Goal: Transaction & Acquisition: Purchase product/service

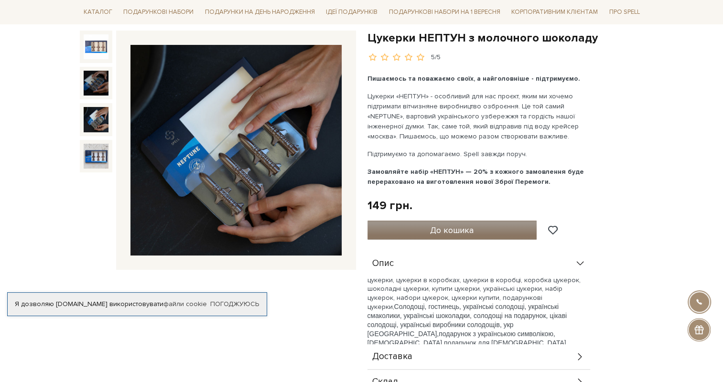
click at [459, 232] on span "До кошика" at bounding box center [451, 230] width 43 height 11
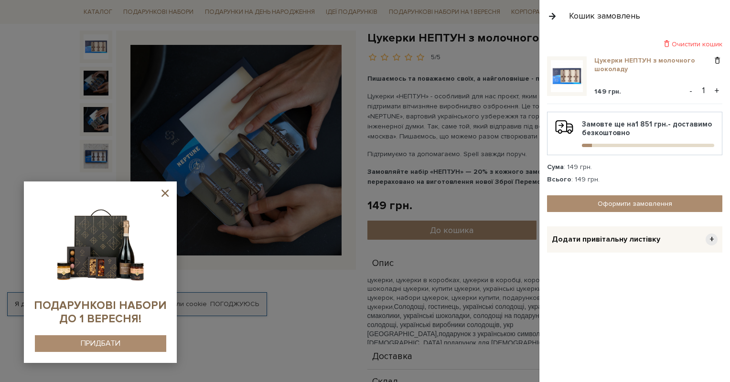
click at [617, 61] on link "Цукерки НЕПТУН з молочного шоколаду" at bounding box center [653, 64] width 118 height 17
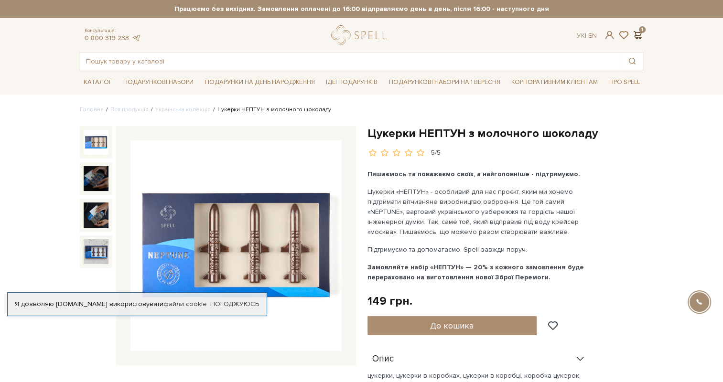
click at [635, 30] on span at bounding box center [637, 35] width 11 height 10
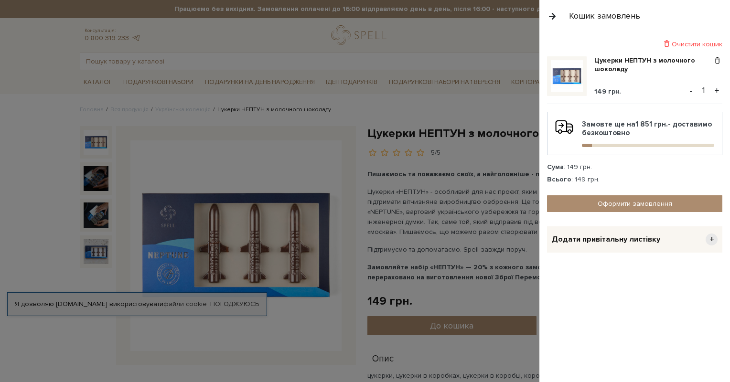
click at [719, 86] on button "+" at bounding box center [716, 91] width 11 height 14
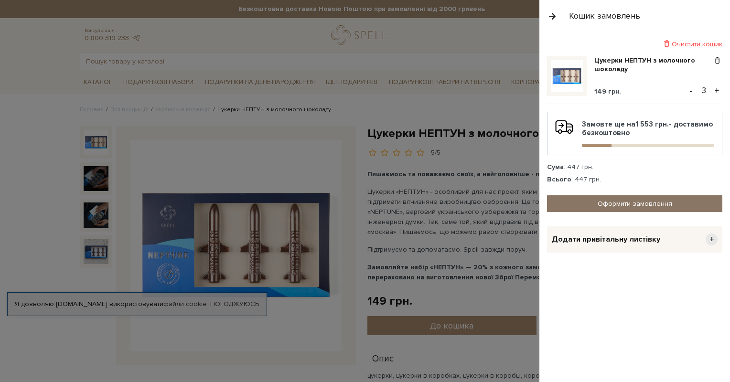
click at [615, 201] on link "Оформити замовлення" at bounding box center [634, 203] width 175 height 17
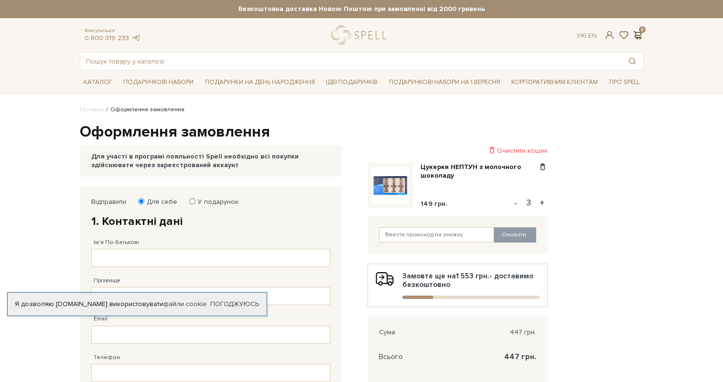
click at [642, 34] on span at bounding box center [637, 35] width 11 height 10
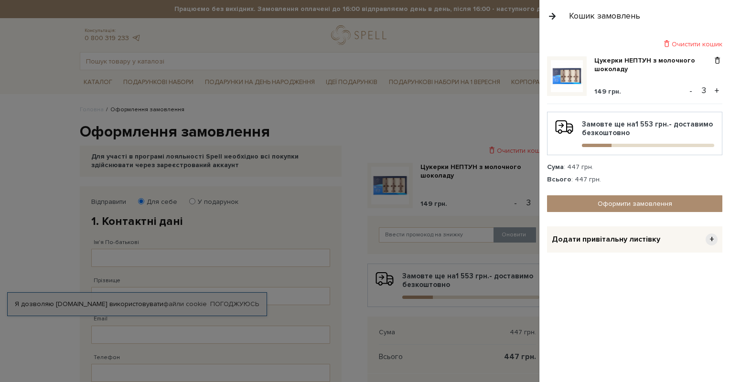
click at [13, 190] on div at bounding box center [365, 191] width 730 height 382
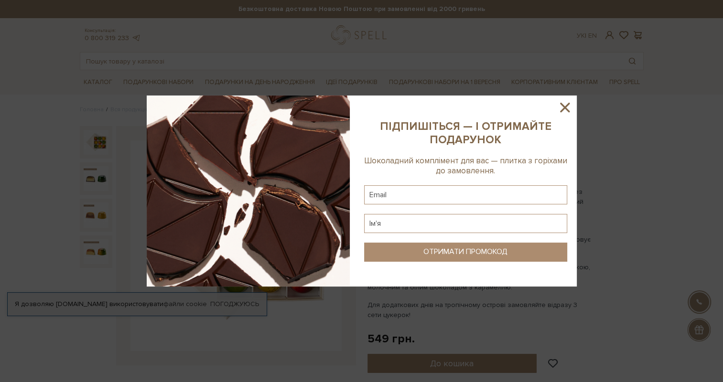
click at [566, 107] on icon at bounding box center [565, 107] width 16 height 16
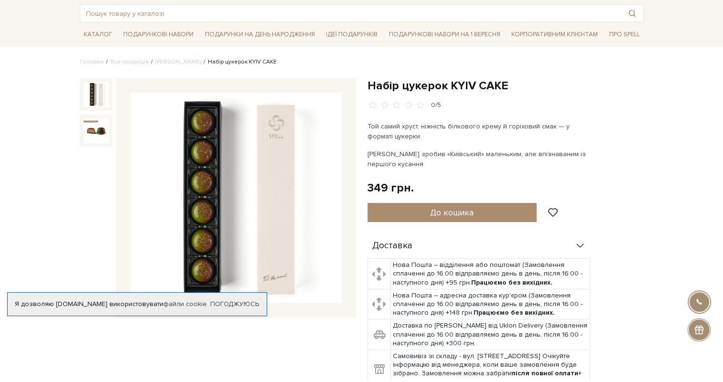
scroll to position [48, 0]
click at [454, 216] on span "До кошика" at bounding box center [451, 212] width 43 height 11
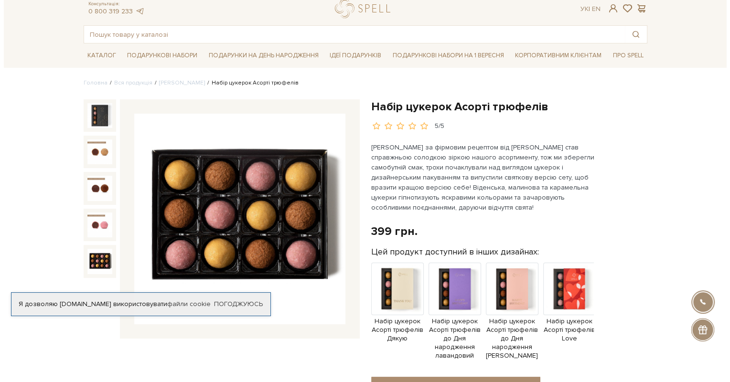
scroll to position [48, 0]
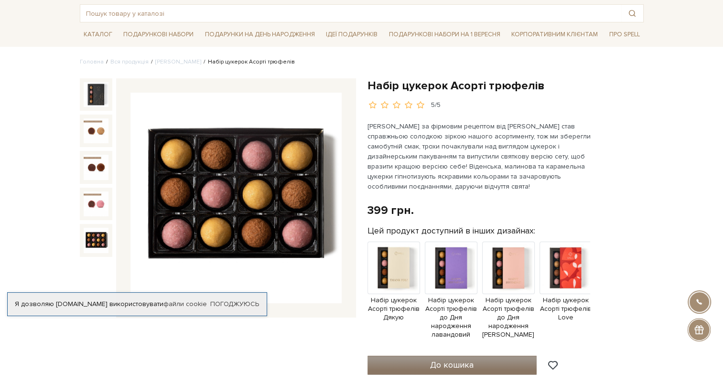
click at [457, 366] on span "До кошика" at bounding box center [451, 365] width 43 height 11
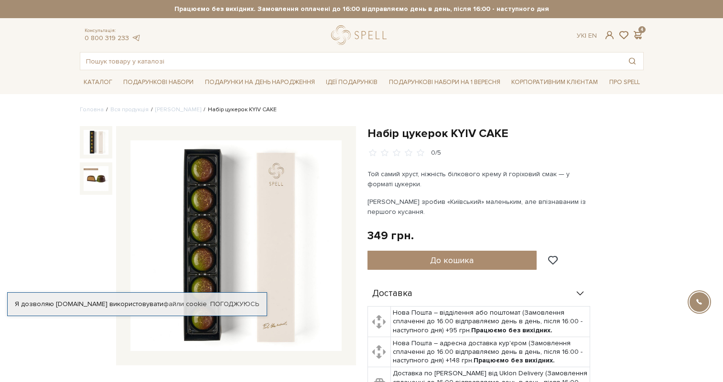
scroll to position [48, 0]
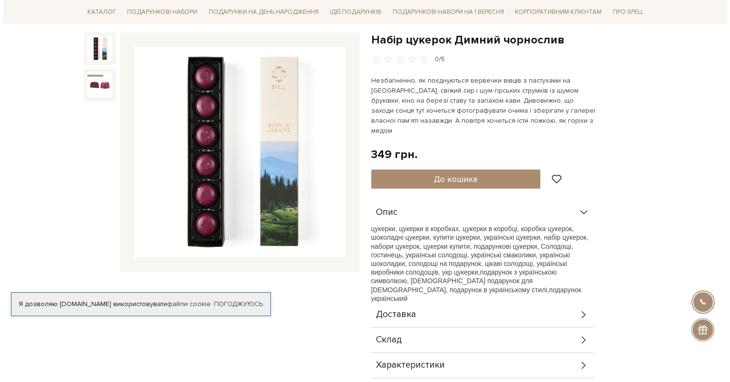
scroll to position [96, 0]
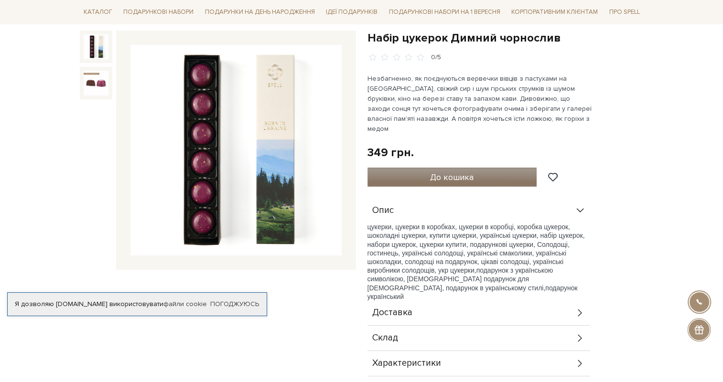
click at [413, 170] on button "До кошика" at bounding box center [452, 177] width 170 height 19
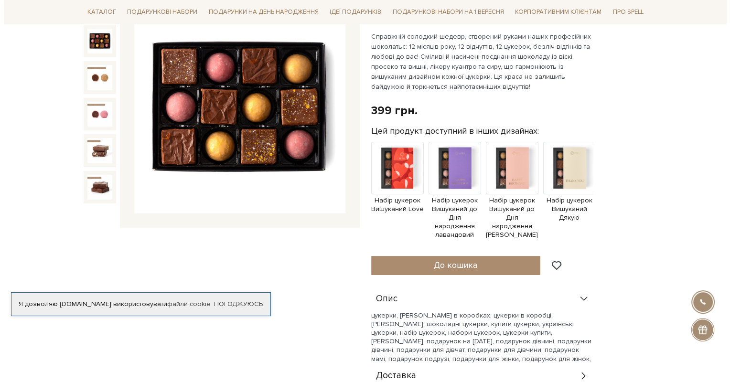
scroll to position [143, 0]
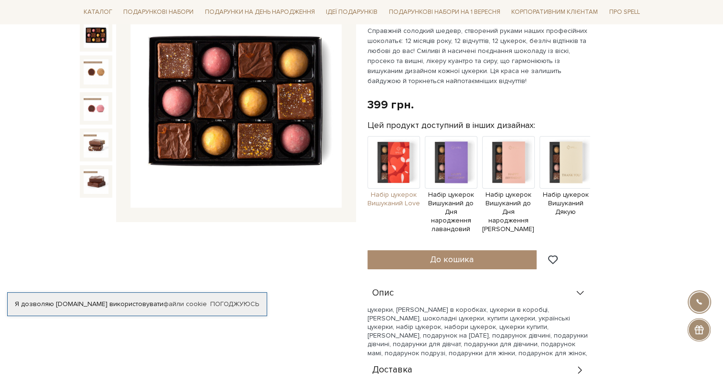
drag, startPoint x: 399, startPoint y: 253, endPoint x: 414, endPoint y: 166, distance: 88.7
click at [399, 253] on button "До кошика" at bounding box center [452, 259] width 170 height 19
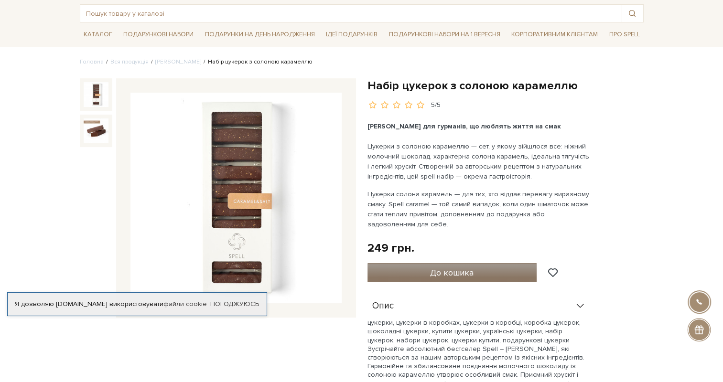
click at [466, 273] on span "До кошика" at bounding box center [451, 273] width 43 height 11
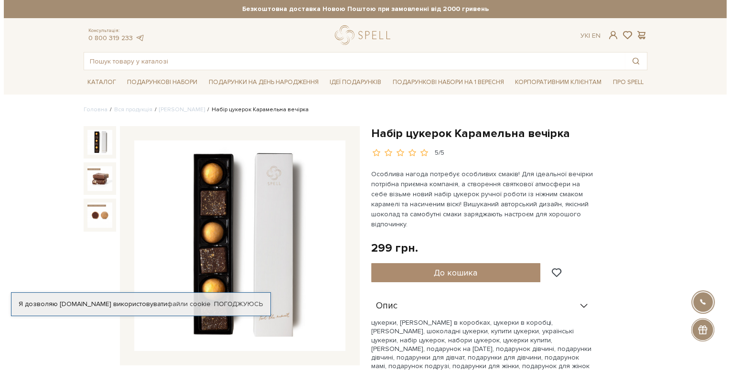
scroll to position [48, 0]
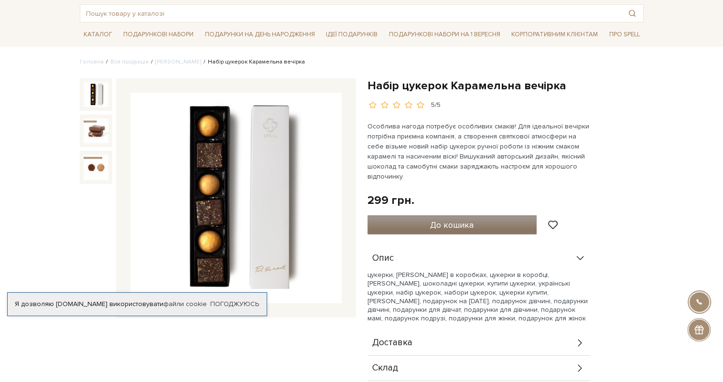
click at [484, 215] on button "До кошика" at bounding box center [452, 224] width 170 height 19
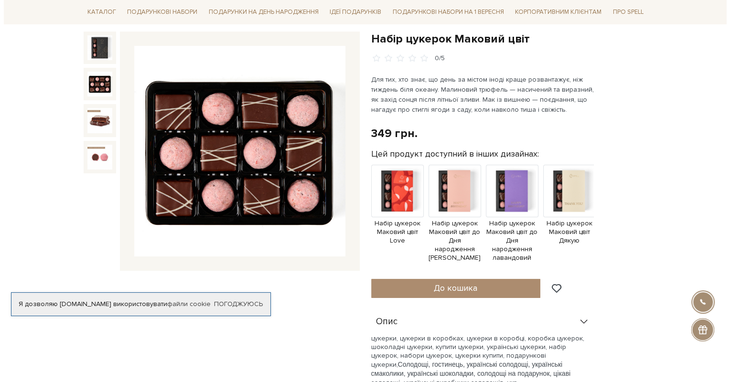
scroll to position [96, 0]
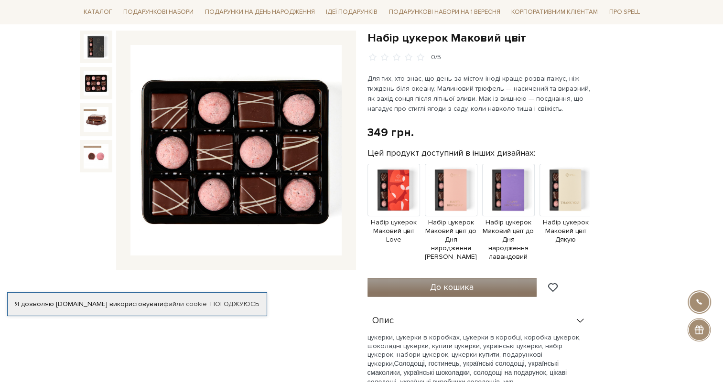
click at [430, 282] on span "До кошика" at bounding box center [451, 287] width 43 height 11
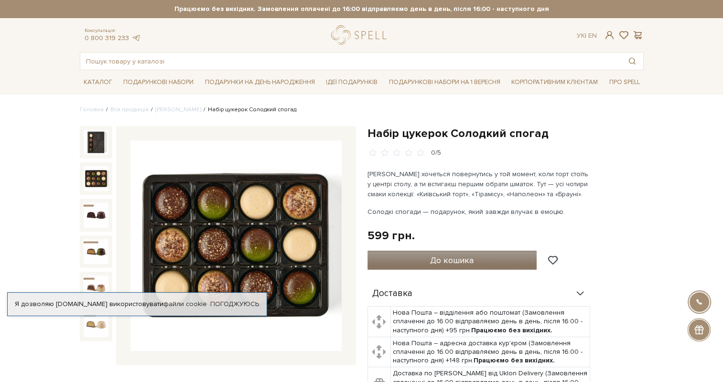
click at [421, 262] on button "До кошика" at bounding box center [452, 260] width 170 height 19
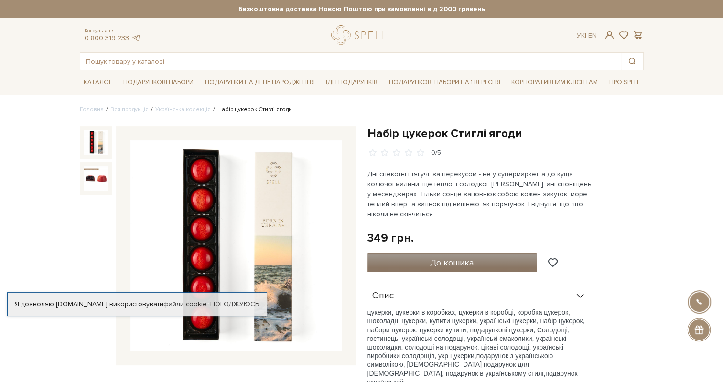
click at [443, 264] on span "До кошика" at bounding box center [451, 263] width 43 height 11
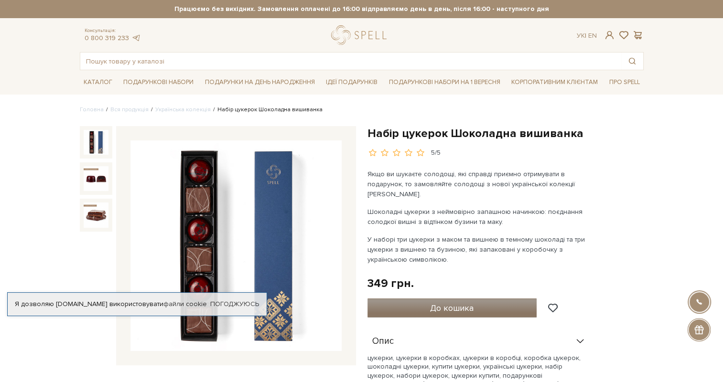
click at [451, 303] on span "До кошика" at bounding box center [451, 308] width 43 height 11
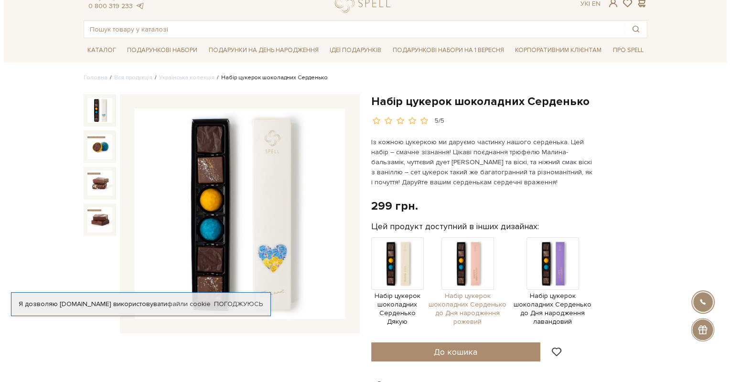
scroll to position [96, 0]
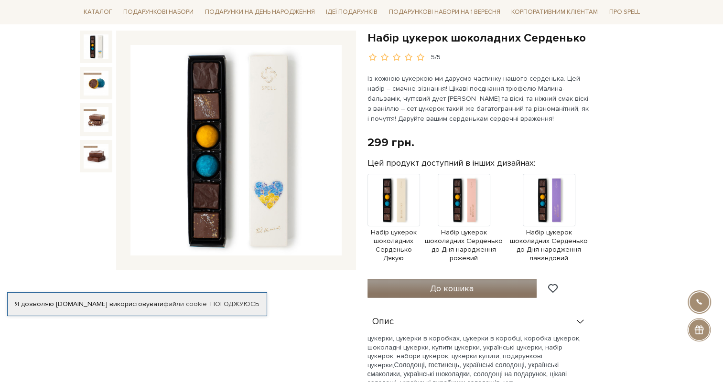
click at [464, 284] on span "До кошика" at bounding box center [451, 288] width 43 height 11
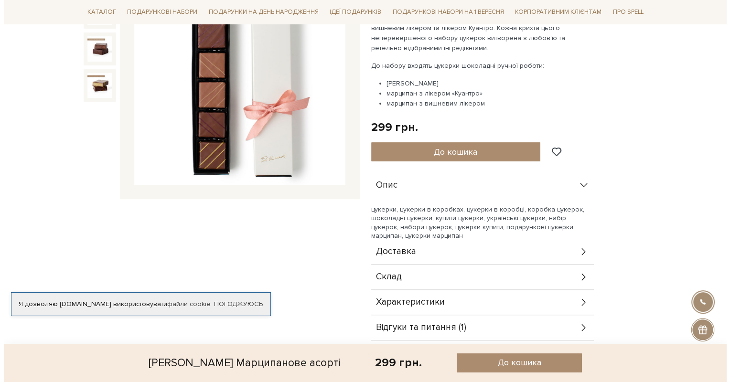
scroll to position [96, 0]
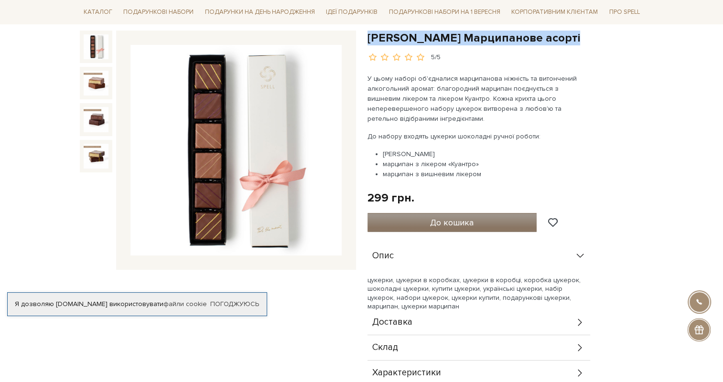
click at [455, 225] on span "До кошика" at bounding box center [451, 222] width 43 height 11
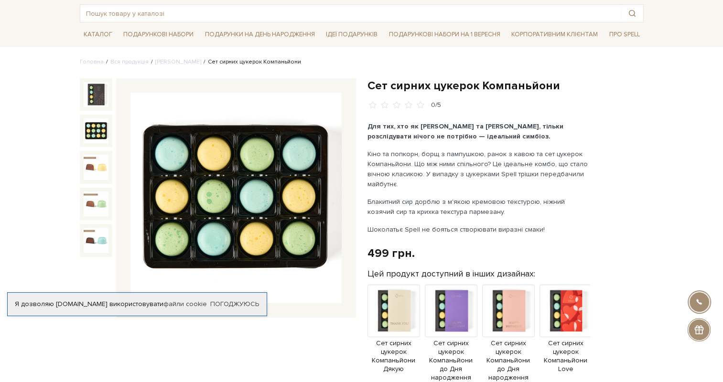
scroll to position [96, 0]
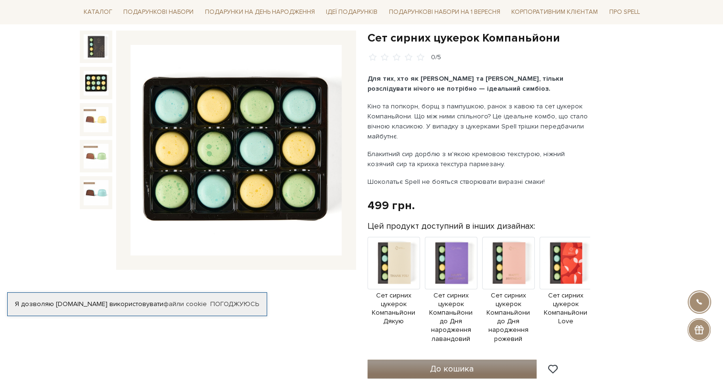
click at [430, 364] on span "До кошика" at bounding box center [451, 369] width 43 height 11
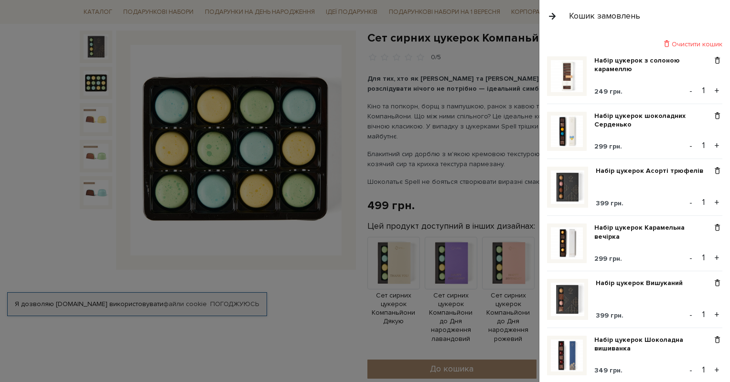
click at [19, 212] on div at bounding box center [365, 191] width 730 height 382
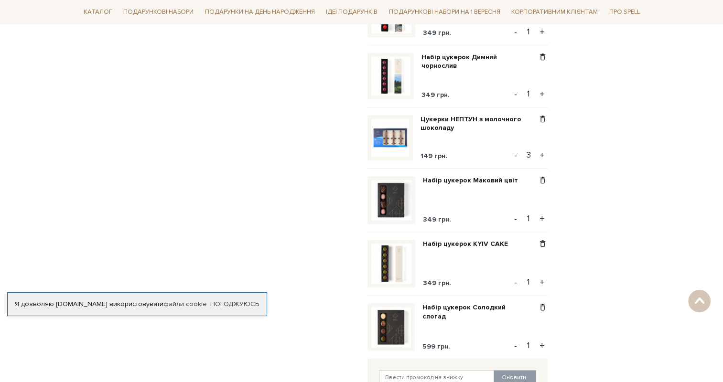
scroll to position [812, 0]
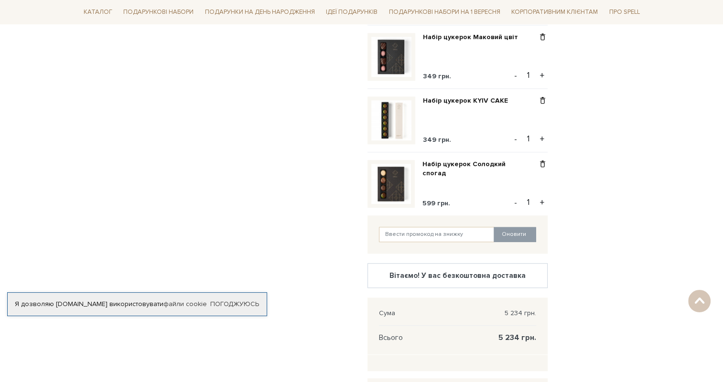
click at [543, 205] on button "+" at bounding box center [542, 202] width 11 height 14
type input "2"
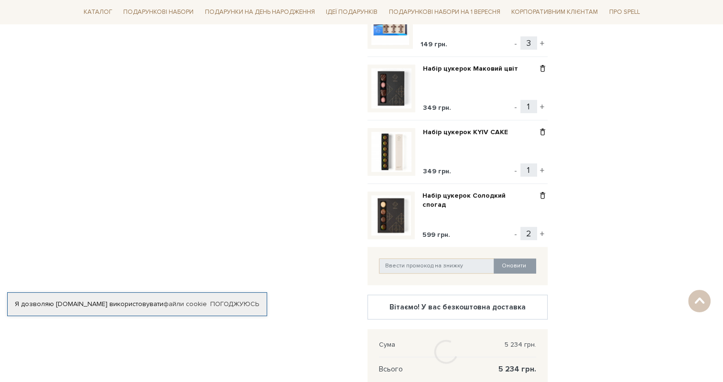
scroll to position [764, 0]
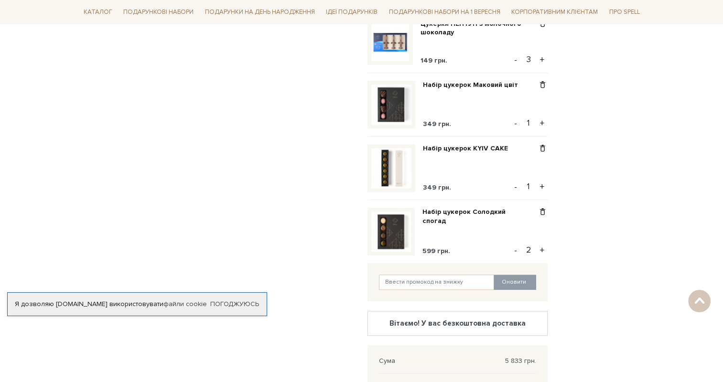
click at [538, 187] on button "+" at bounding box center [542, 187] width 11 height 14
type input "3"
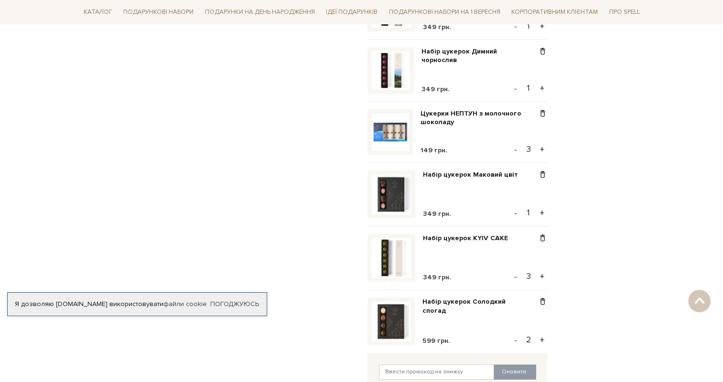
scroll to position [669, 0]
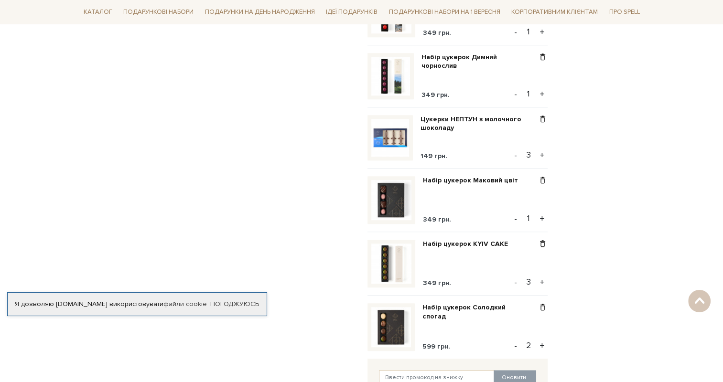
click at [540, 219] on button "+" at bounding box center [542, 219] width 11 height 14
type input "2"
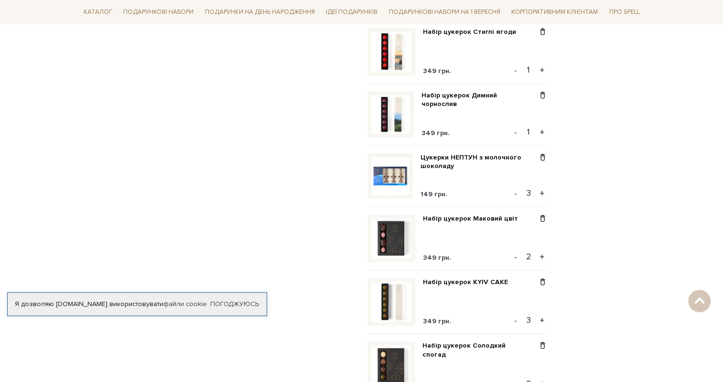
scroll to position [621, 0]
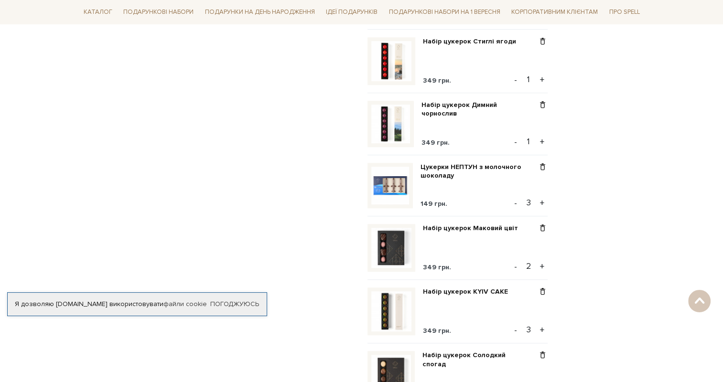
click at [543, 144] on button "+" at bounding box center [542, 142] width 11 height 14
type input "2"
click at [541, 82] on button "+" at bounding box center [542, 80] width 11 height 14
type input "2"
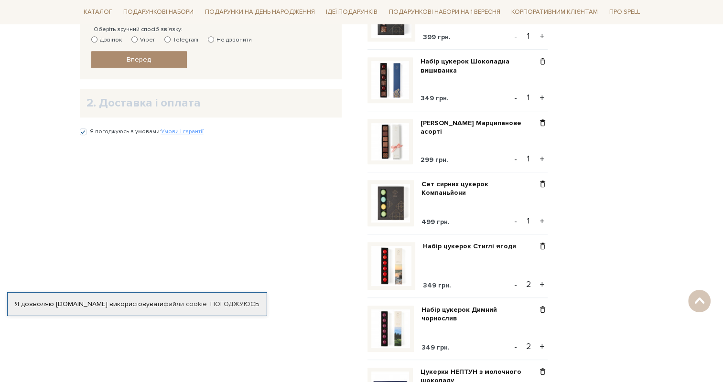
scroll to position [382, 0]
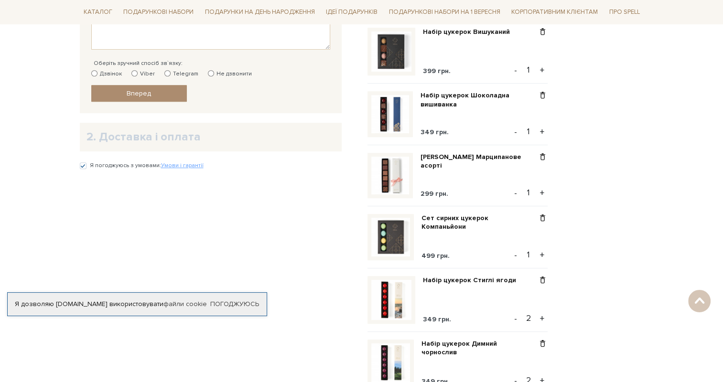
click at [541, 256] on button "+" at bounding box center [542, 255] width 11 height 14
type input "2"
click at [541, 256] on div "Очистити кошик Набір цукерок з солоною карамеллю 249 грн. - 1 + Набір цукерок ш…" at bounding box center [457, 274] width 180 height 1021
click at [541, 256] on button "+" at bounding box center [542, 255] width 11 height 14
type input "3"
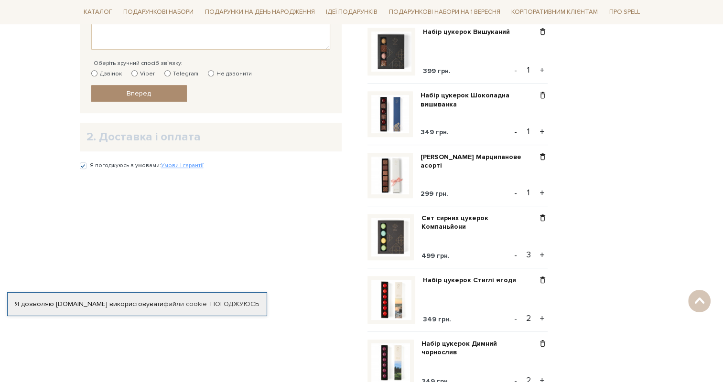
click at [540, 189] on button "+" at bounding box center [542, 193] width 11 height 14
type input "4"
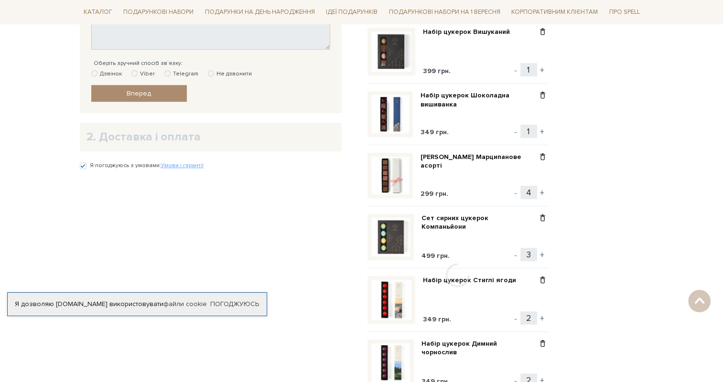
click at [516, 196] on div at bounding box center [457, 275] width 180 height 1023
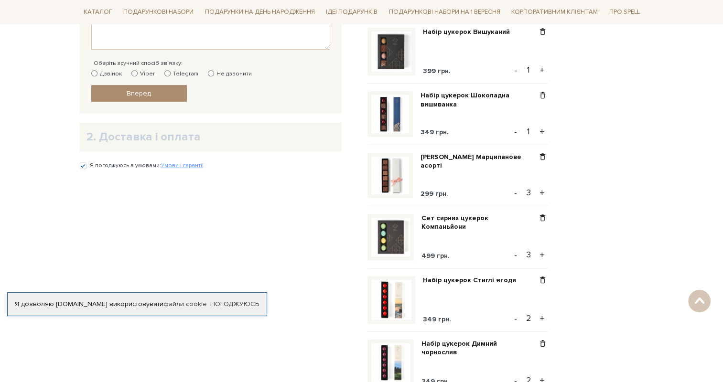
click at [516, 196] on button "-" at bounding box center [516, 193] width 10 height 14
type input "2"
click at [540, 193] on div "Очистити кошик Набір цукерок з солоною карамеллю 249 грн. - 1 + Набір цукерок ш…" at bounding box center [457, 274] width 180 height 1021
click at [543, 193] on button "+" at bounding box center [542, 193] width 11 height 14
type input "3"
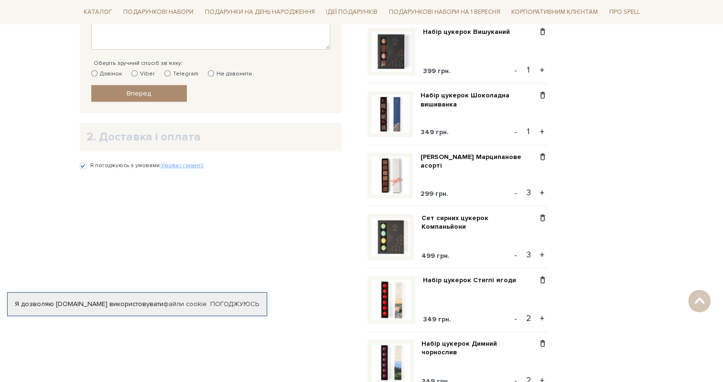
click at [541, 129] on button "+" at bounding box center [542, 132] width 11 height 14
type input "4"
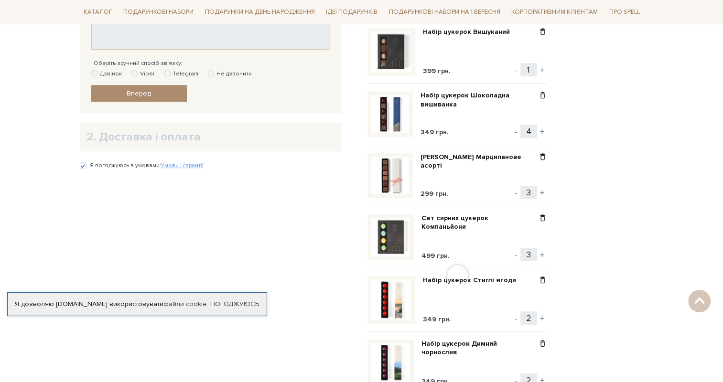
click at [516, 135] on div at bounding box center [457, 275] width 180 height 1023
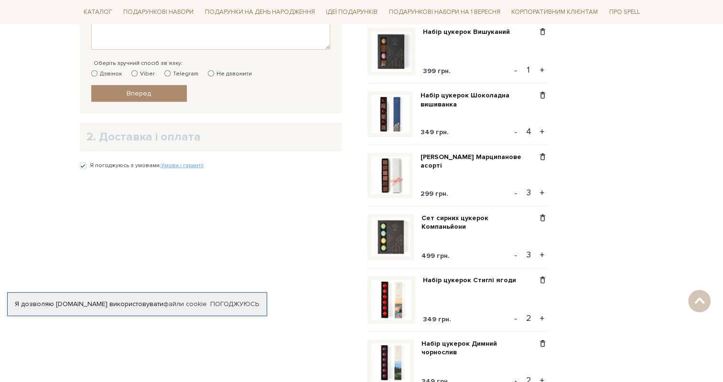
click at [516, 132] on button "-" at bounding box center [516, 132] width 10 height 14
type input "3"
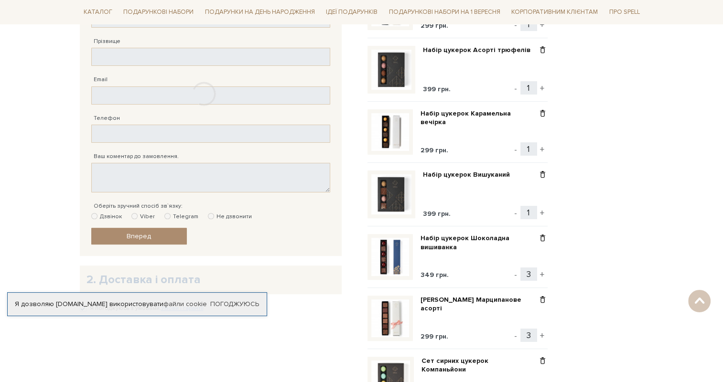
scroll to position [239, 0]
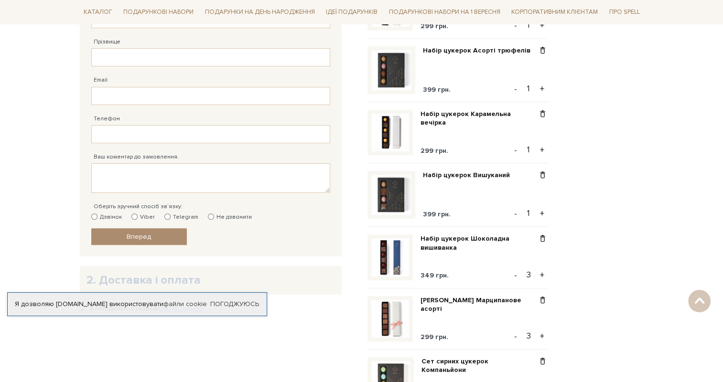
click at [542, 211] on button "+" at bounding box center [542, 213] width 11 height 14
type input "4"
click at [542, 213] on button "+" at bounding box center [542, 213] width 11 height 14
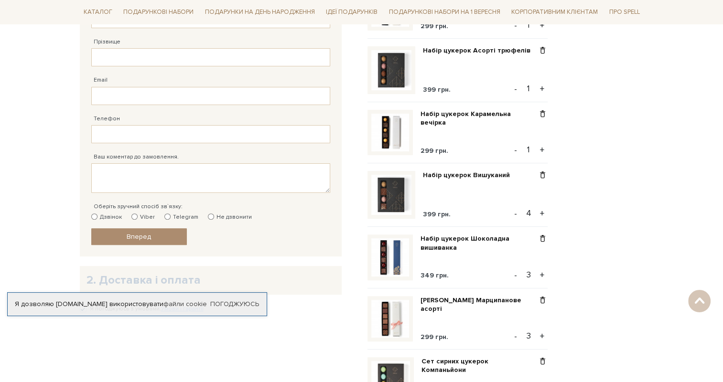
type input "5"
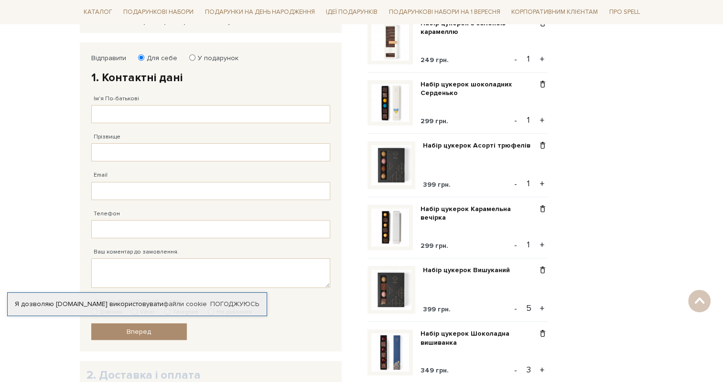
scroll to position [143, 0]
click at [543, 249] on button "+" at bounding box center [542, 245] width 11 height 14
type input "3"
click at [541, 183] on button "+" at bounding box center [542, 184] width 11 height 14
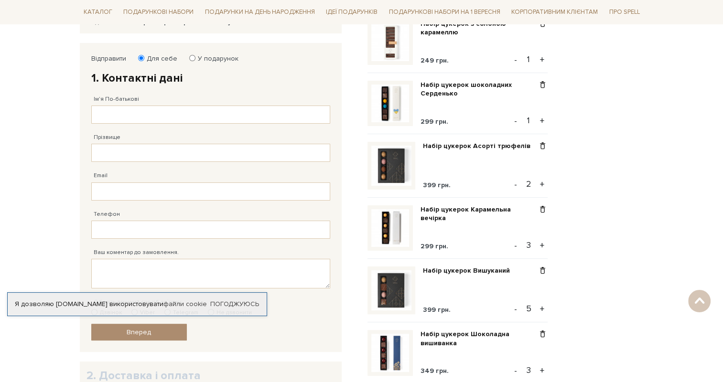
click at [541, 183] on button "+" at bounding box center [542, 184] width 11 height 14
type input "5"
click at [542, 117] on button "+" at bounding box center [542, 121] width 11 height 14
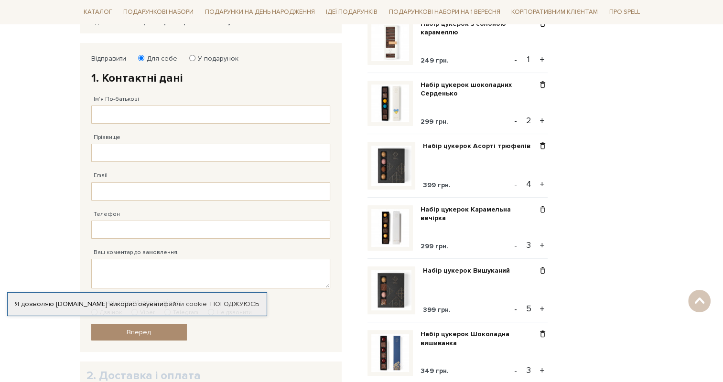
click at [542, 117] on button "+" at bounding box center [542, 121] width 11 height 14
type input "4"
click at [541, 119] on button "+" at bounding box center [542, 121] width 11 height 14
type input "5"
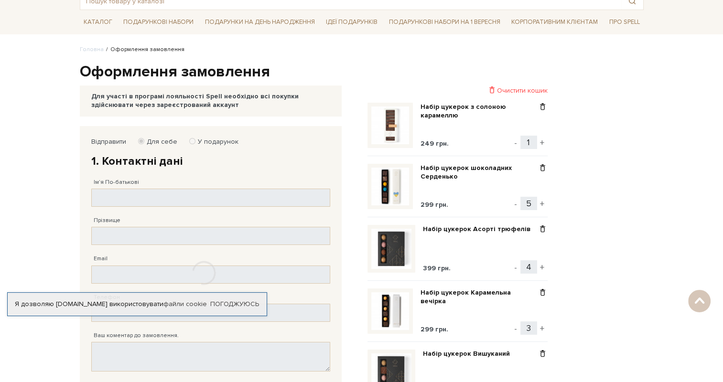
scroll to position [48, 0]
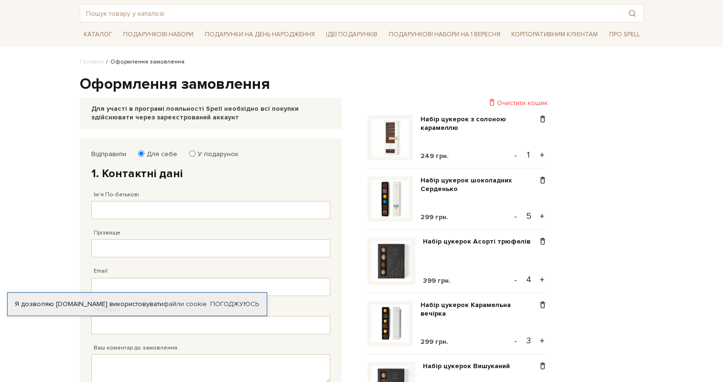
click at [540, 151] on button "+" at bounding box center [542, 155] width 11 height 14
type input "3"
click at [539, 155] on button "+" at bounding box center [542, 155] width 11 height 14
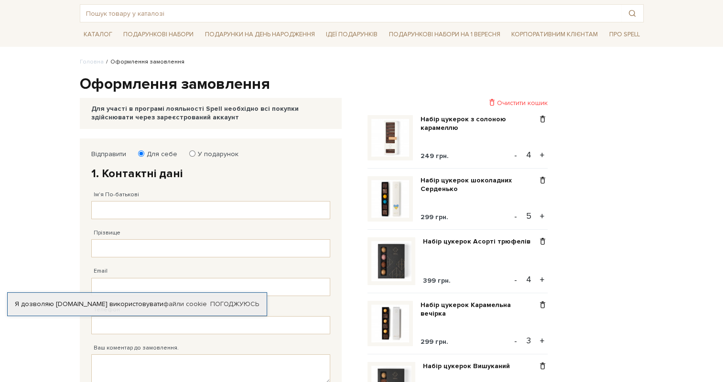
type input "5"
click at [515, 155] on button "-" at bounding box center [516, 155] width 10 height 14
type input "2"
click at [542, 155] on button "+" at bounding box center [542, 155] width 11 height 14
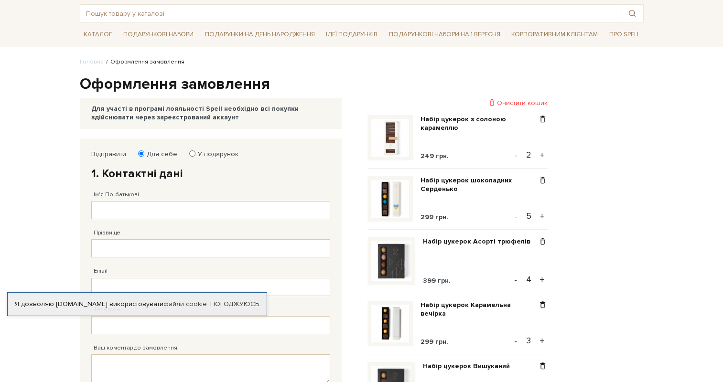
type input "3"
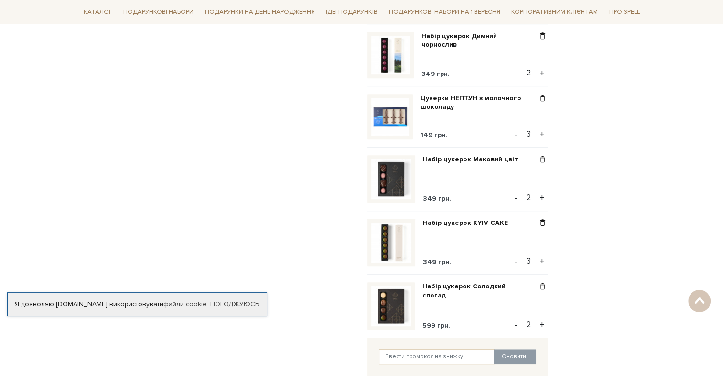
scroll to position [669, 0]
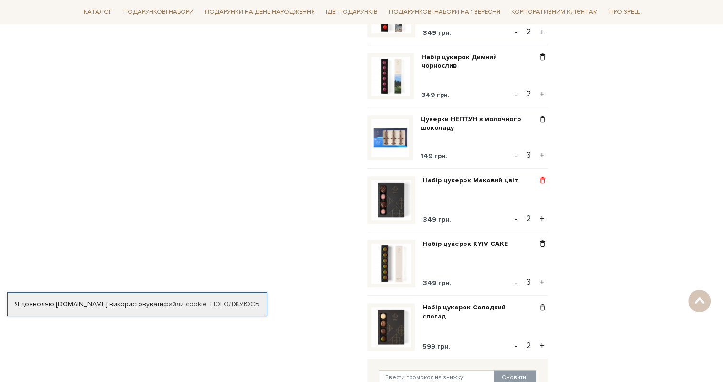
click at [543, 179] on span at bounding box center [542, 180] width 10 height 9
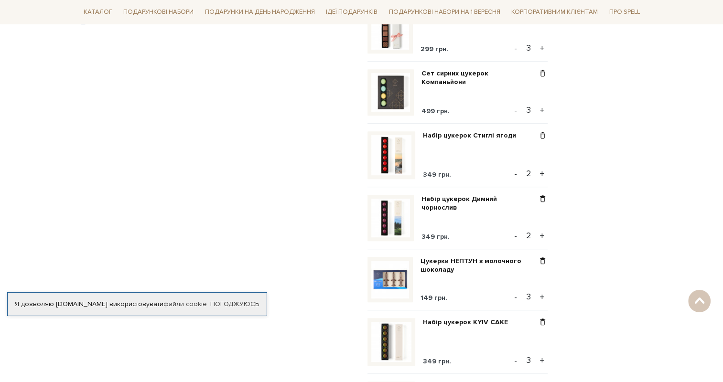
scroll to position [526, 0]
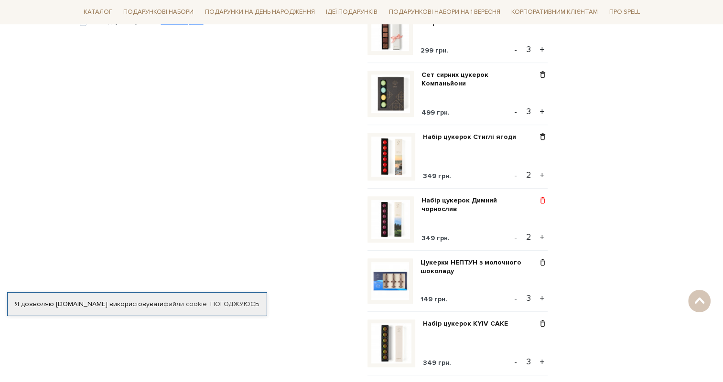
click at [540, 201] on span at bounding box center [542, 200] width 10 height 9
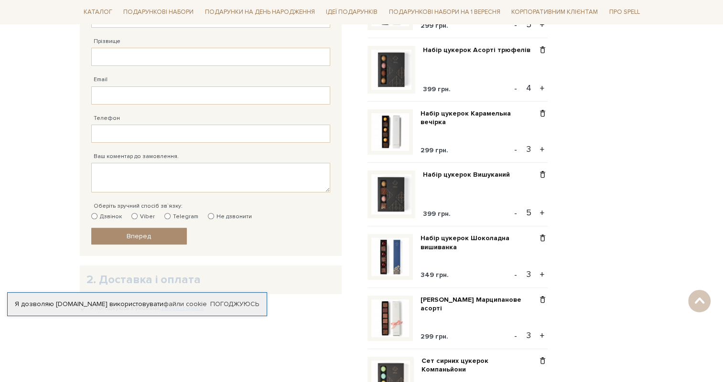
scroll to position [239, 0]
click at [541, 113] on span at bounding box center [542, 114] width 10 height 9
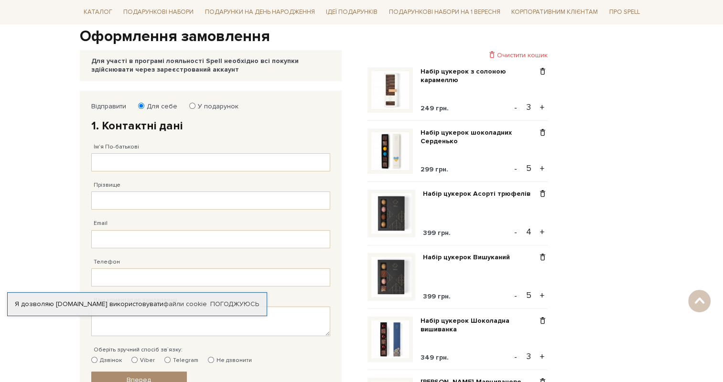
scroll to position [143, 0]
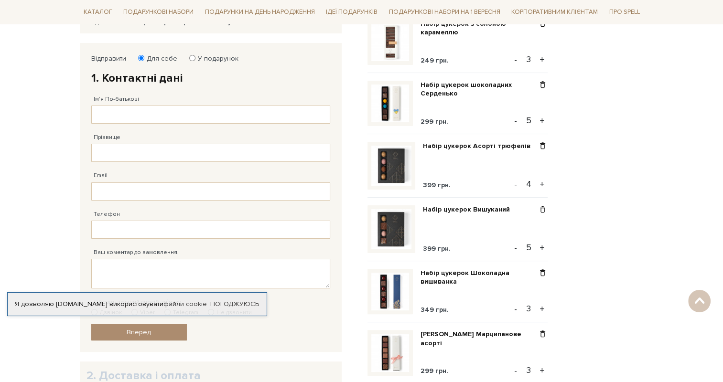
click at [535, 185] on input "4" at bounding box center [528, 183] width 17 height 13
click at [544, 183] on button "+" at bounding box center [542, 184] width 11 height 14
type input "5"
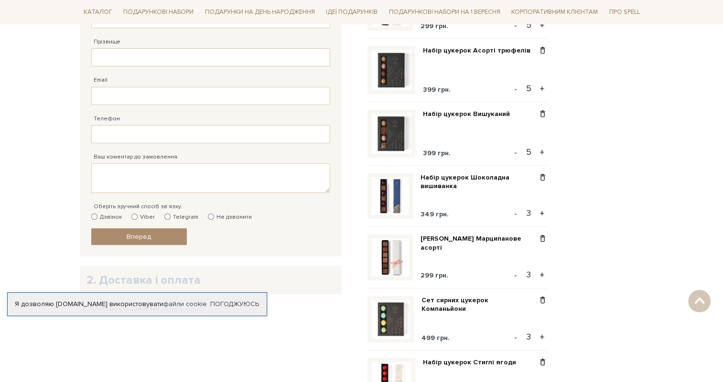
scroll to position [382, 0]
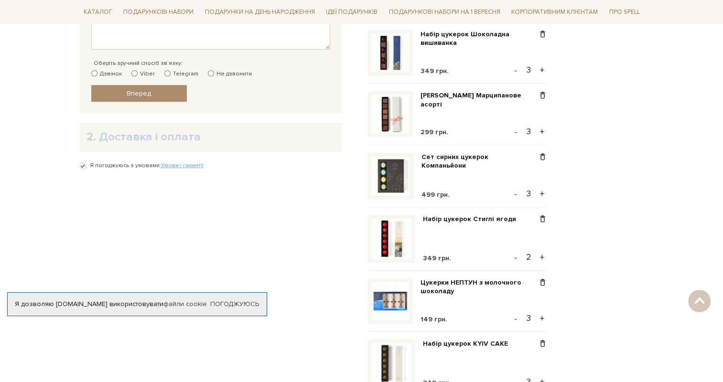
click at [541, 191] on button "+" at bounding box center [542, 194] width 11 height 14
click at [541, 194] on button "+" at bounding box center [542, 194] width 11 height 14
type input "5"
click at [541, 194] on button "+" at bounding box center [542, 194] width 11 height 14
type input "5"
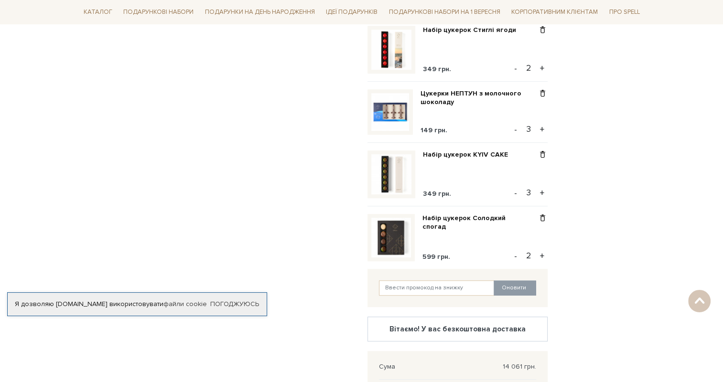
scroll to position [573, 0]
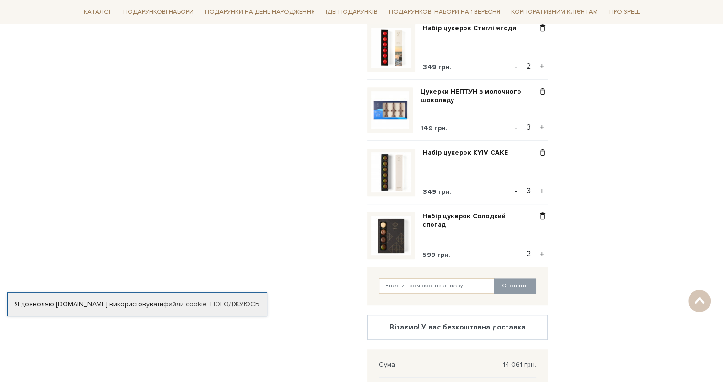
click at [544, 256] on button "+" at bounding box center [542, 254] width 11 height 14
type input "4"
click at [543, 255] on button "+" at bounding box center [542, 254] width 11 height 14
type input "4"
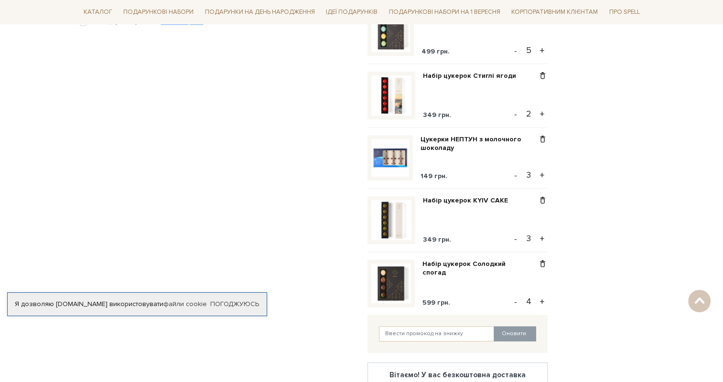
scroll to position [526, 0]
click at [542, 302] on button "+" at bounding box center [542, 302] width 11 height 14
type input "5"
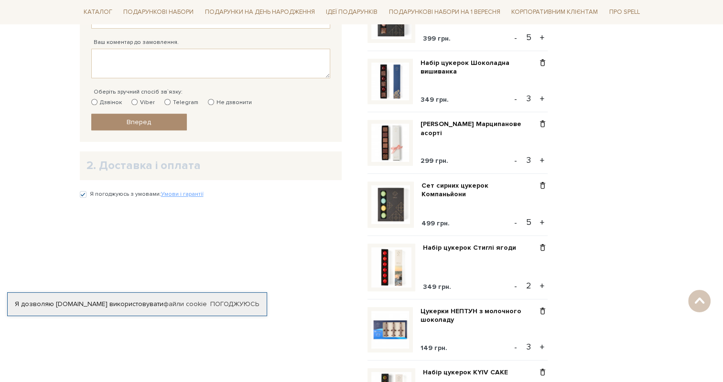
scroll to position [334, 0]
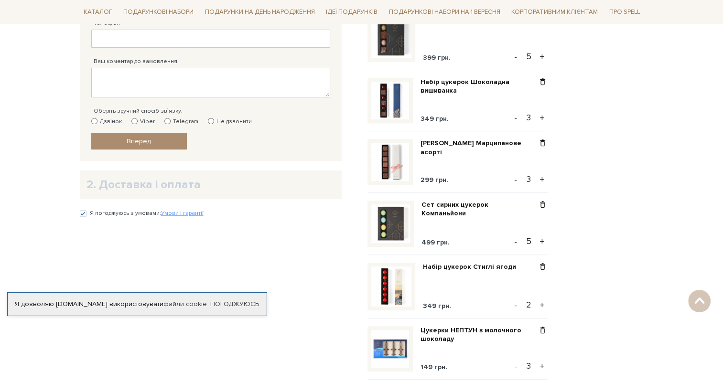
click at [515, 179] on button "-" at bounding box center [516, 179] width 10 height 14
type input "2"
click at [514, 306] on button "-" at bounding box center [516, 305] width 10 height 14
type input "1"
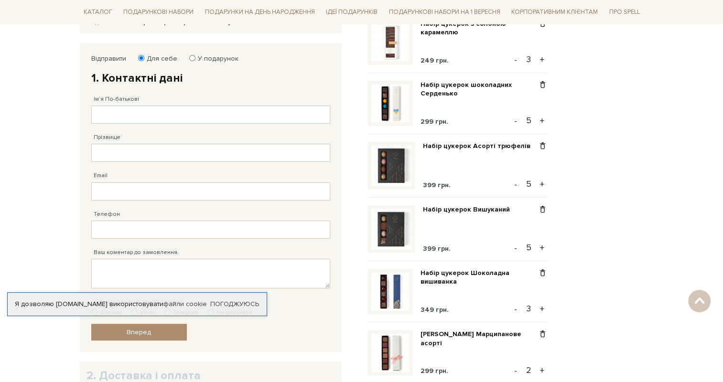
scroll to position [0, 0]
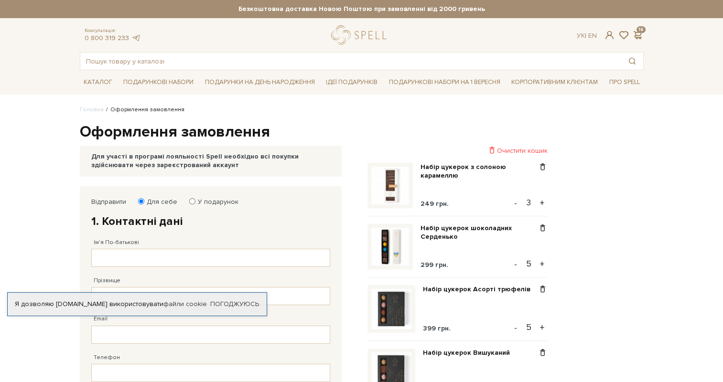
click at [518, 204] on button "-" at bounding box center [516, 203] width 10 height 14
type input "2"
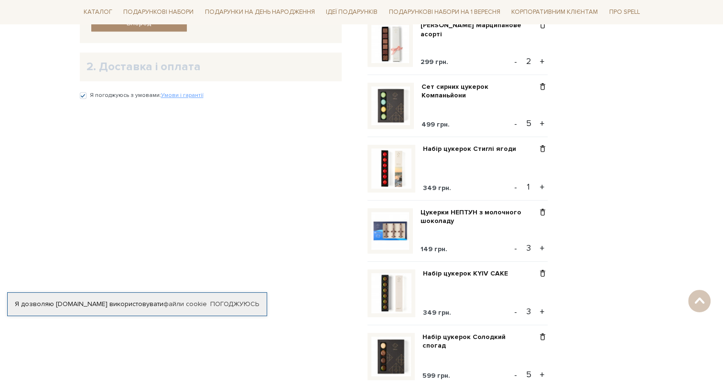
scroll to position [430, 0]
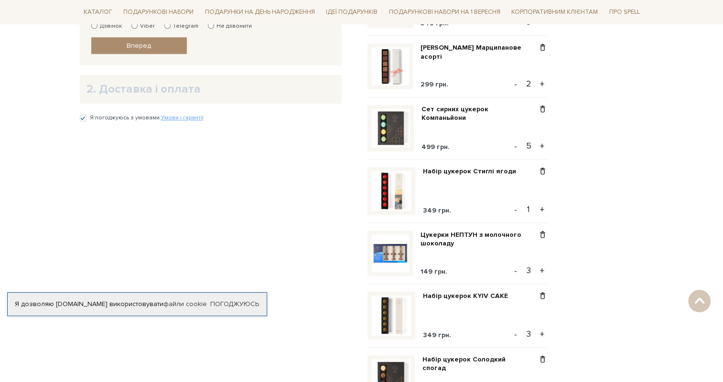
click at [542, 212] on button "+" at bounding box center [542, 210] width 11 height 14
type input "2"
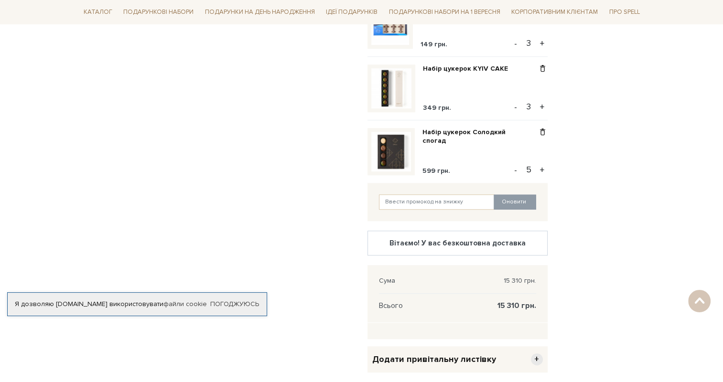
scroll to position [669, 0]
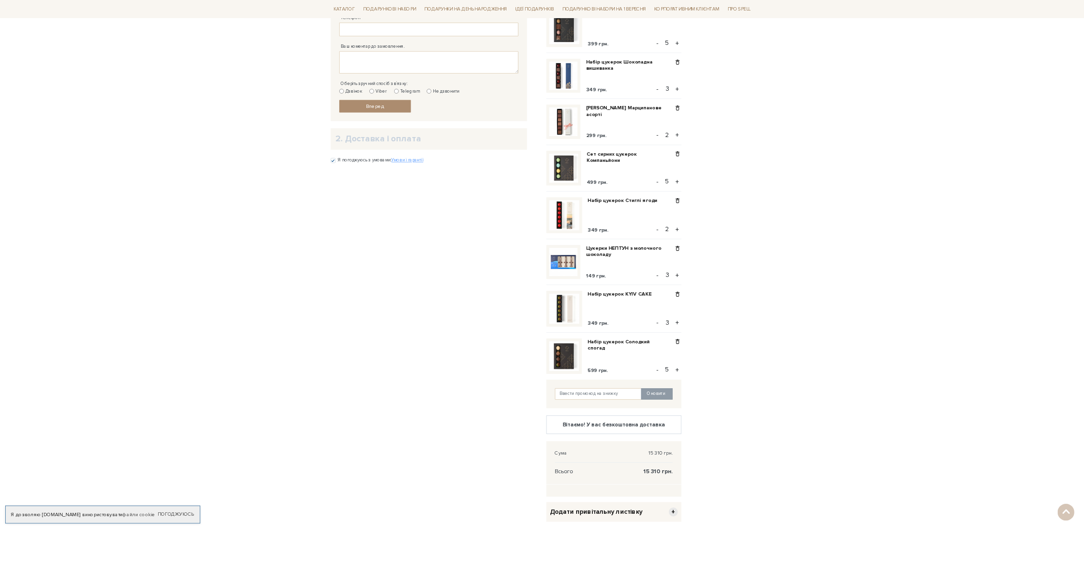
scroll to position [334, 0]
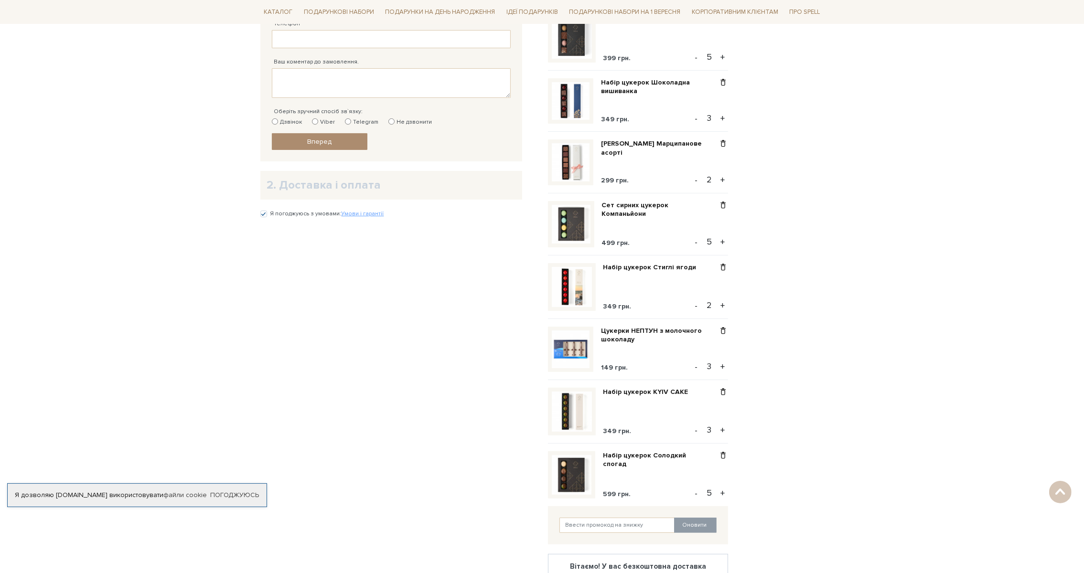
drag, startPoint x: 704, startPoint y: 4, endPoint x: 409, endPoint y: 363, distance: 464.3
click at [409, 363] on div "Відправити Для себе У подарунок 1. Контактні дані Ім'я По-батькові Заповніть по…" at bounding box center [399, 293] width 288 height 882
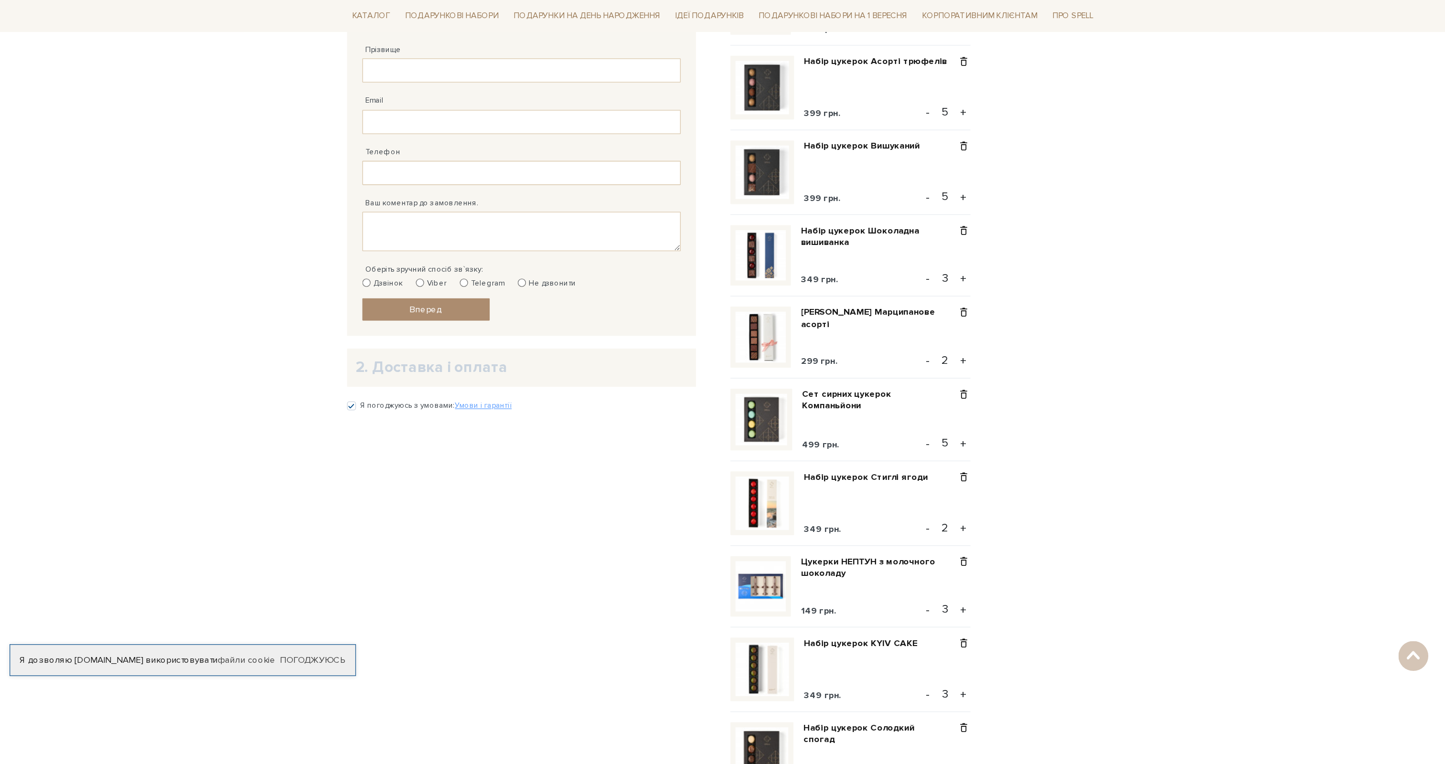
scroll to position [244, 0]
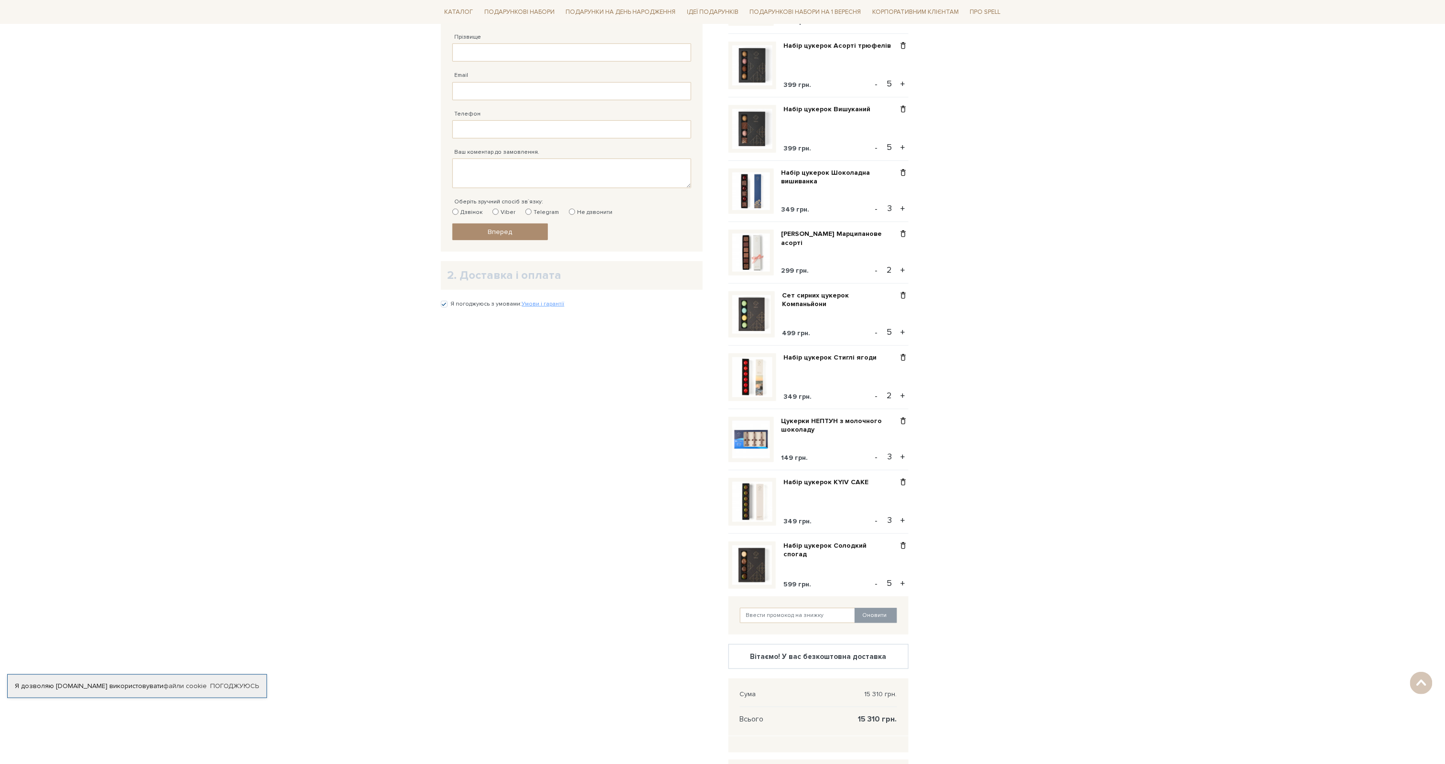
drag, startPoint x: 1029, startPoint y: 2, endPoint x: 484, endPoint y: 533, distance: 759.8
click at [463, 382] on div "Відправити Для себе У подарунок 1. Контактні дані Ім'я По-батькові Заповніть по…" at bounding box center [579, 384] width 288 height 882
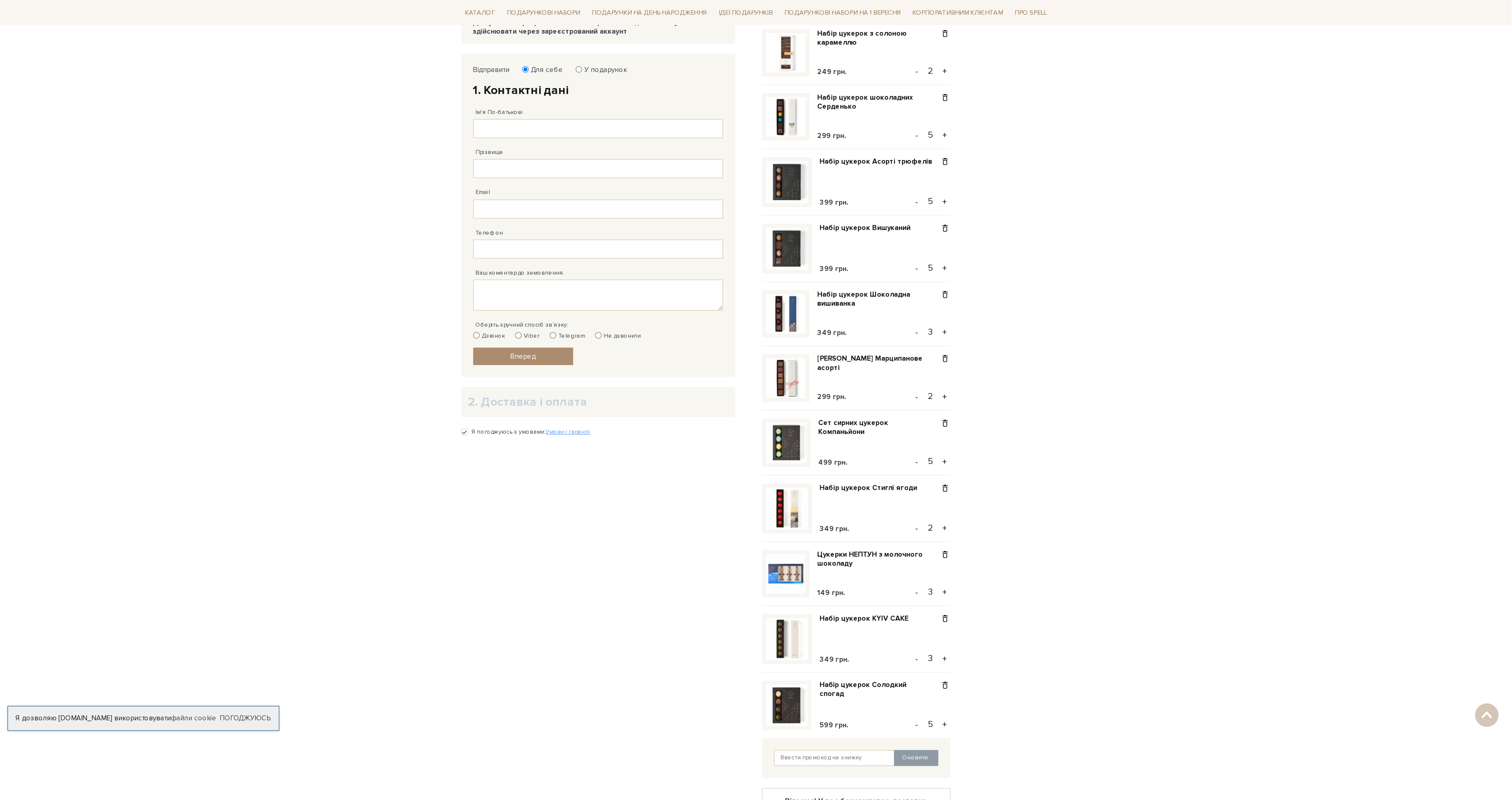
scroll to position [83, 0]
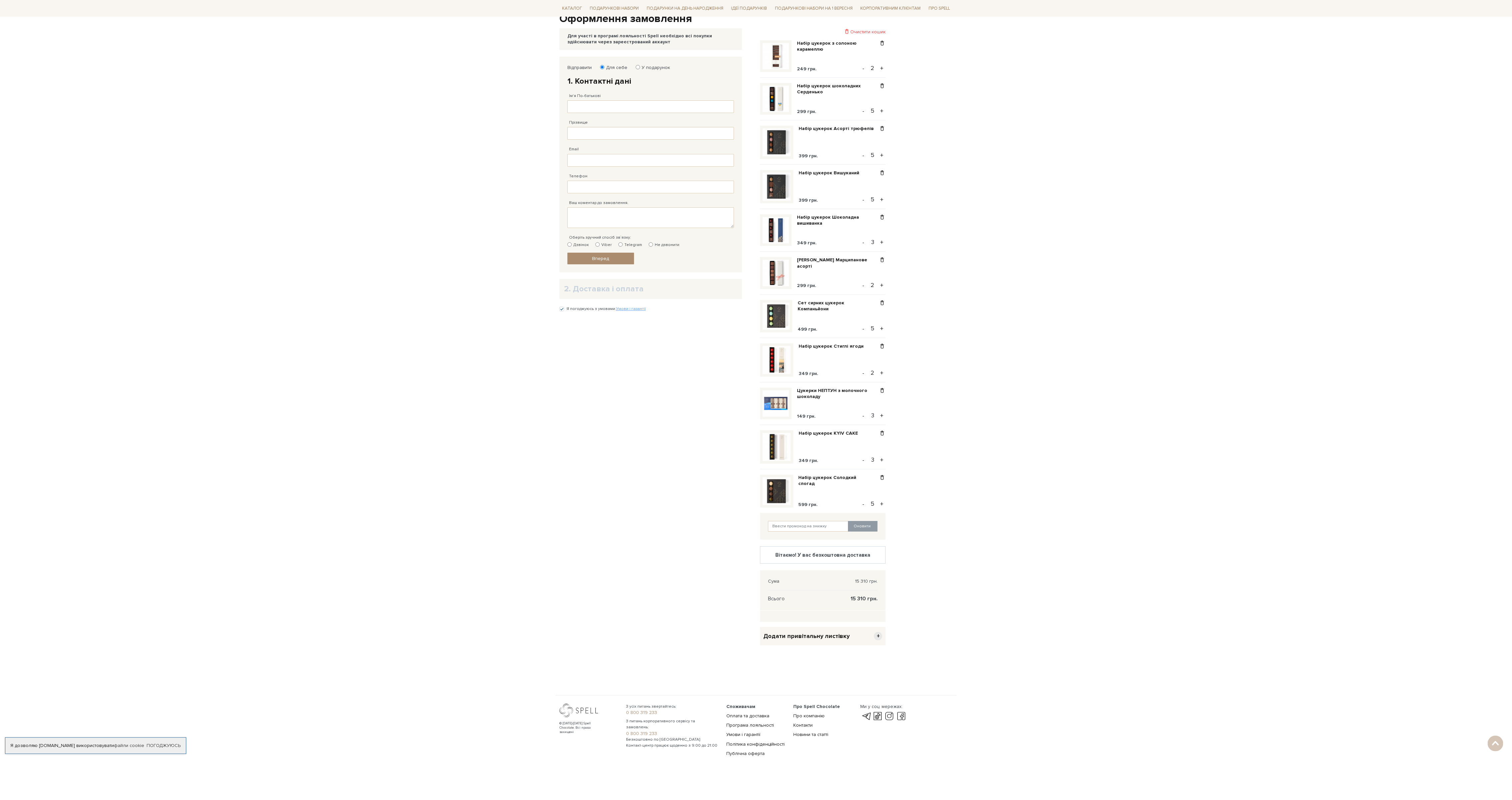
drag, startPoint x: 916, startPoint y: 3, endPoint x: 1030, endPoint y: 437, distance: 448.7
click at [504, 266] on body "Подарункові набори SALE Корпоративним клієнтам Доставка і оплата Консультація: …" at bounding box center [756, 347] width 1512 height 840
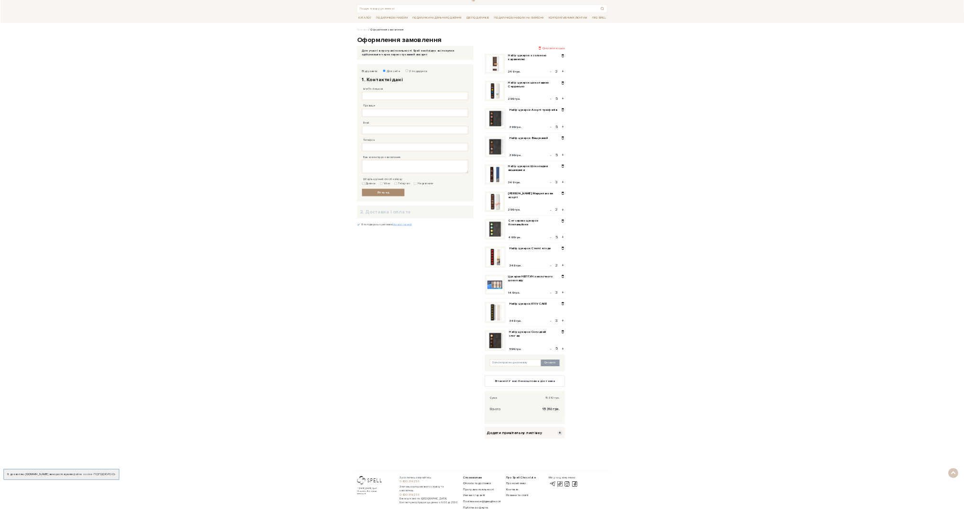
scroll to position [0, 0]
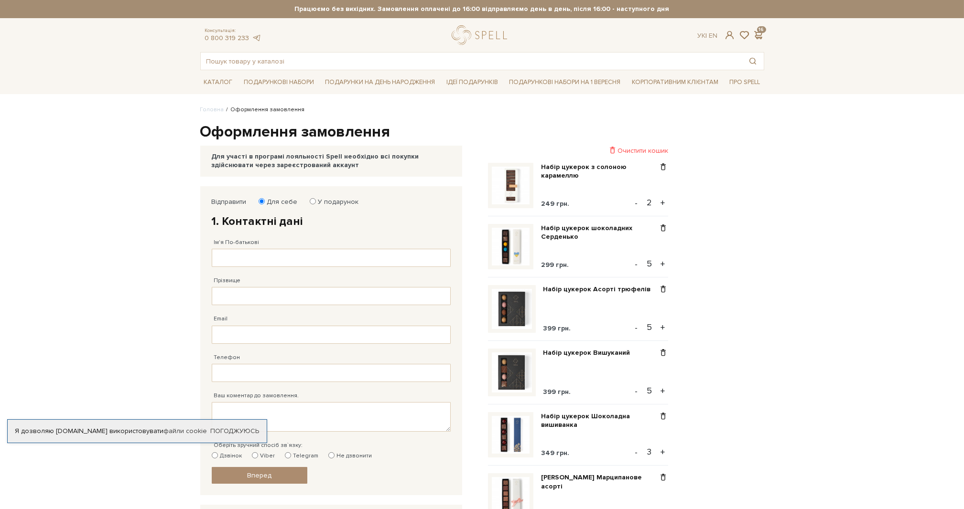
drag, startPoint x: 2178, startPoint y: 10, endPoint x: 94, endPoint y: 276, distance: 2101.3
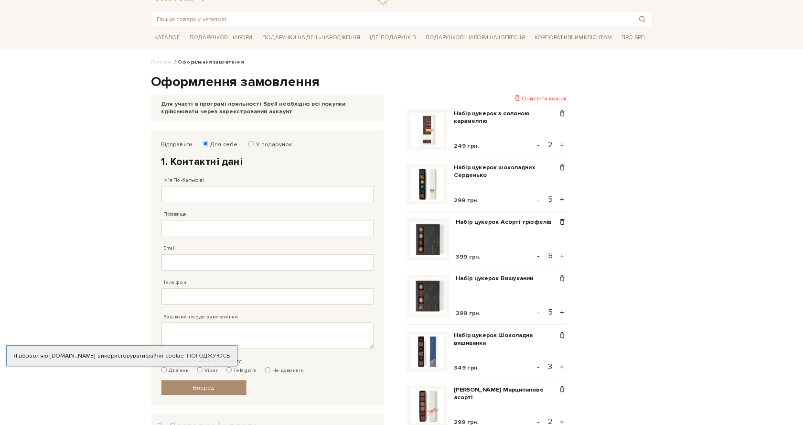
scroll to position [39, 0]
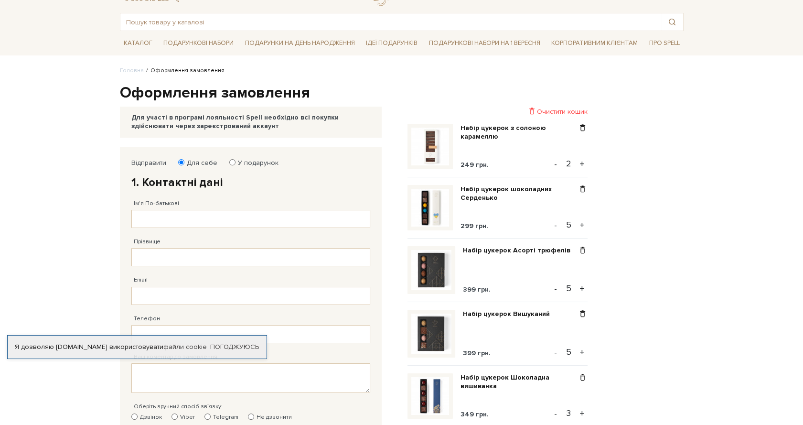
drag, startPoint x: 948, startPoint y: 2, endPoint x: 68, endPoint y: 205, distance: 902.6
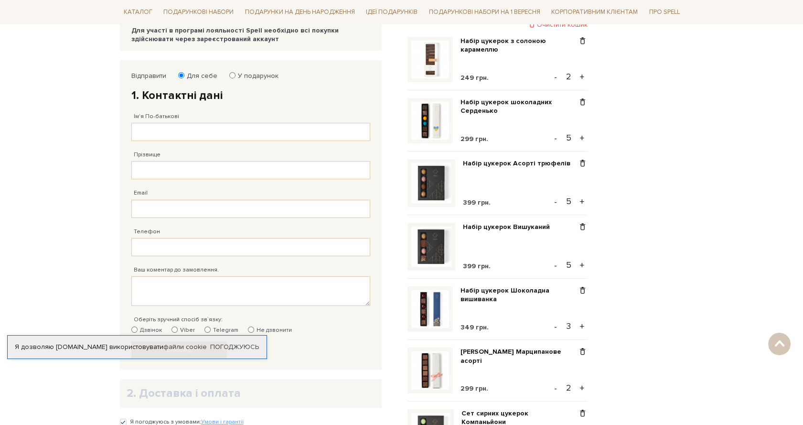
scroll to position [135, 0]
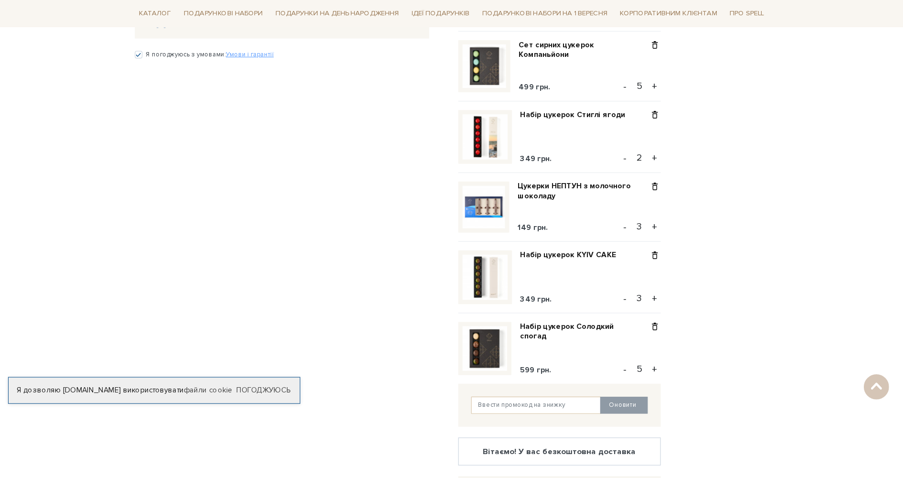
scroll to position [499, 0]
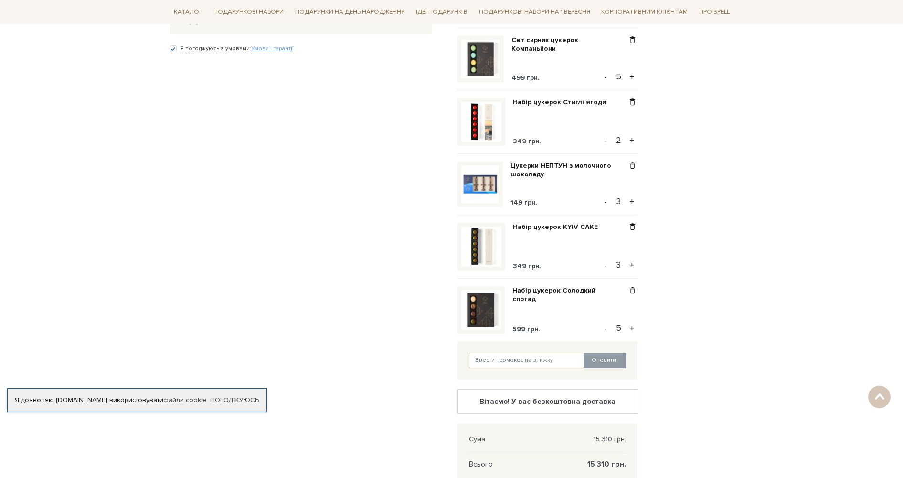
drag, startPoint x: 795, startPoint y: 11, endPoint x: 443, endPoint y: 204, distance: 400.7
click at [443, 204] on div "Відправити Для себе У подарунок 1. Контактні дані Ім'я По-батькові Заповніть по…" at bounding box center [308, 128] width 288 height 882
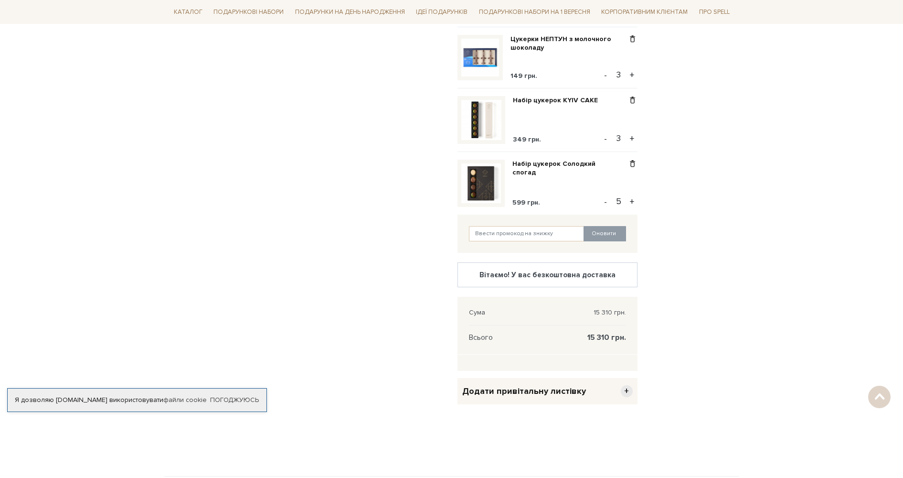
scroll to position [776, 0]
